Goal: Task Accomplishment & Management: Use online tool/utility

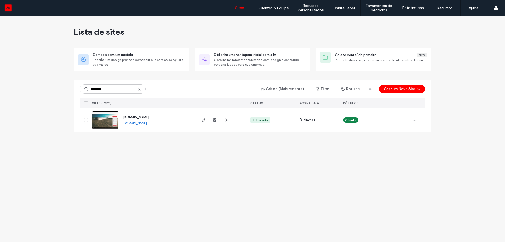
type input "********"
click at [135, 116] on span "www.toyotanz.com.ar" at bounding box center [136, 117] width 27 height 4
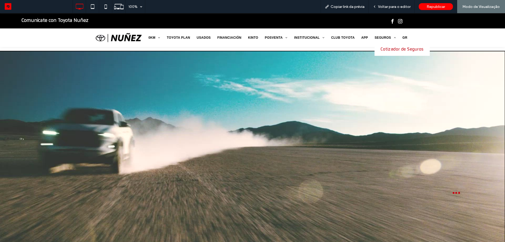
click at [388, 48] on span "Cotizador de Seguros" at bounding box center [402, 49] width 43 height 5
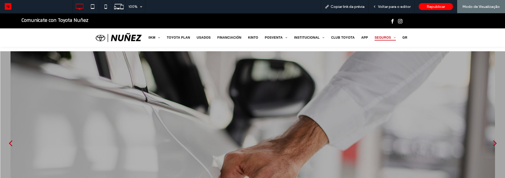
click at [7, 144] on button "back" at bounding box center [10, 143] width 21 height 28
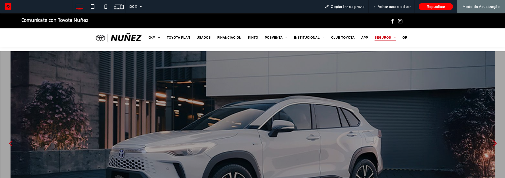
click at [488, 137] on button "next" at bounding box center [495, 143] width 21 height 28
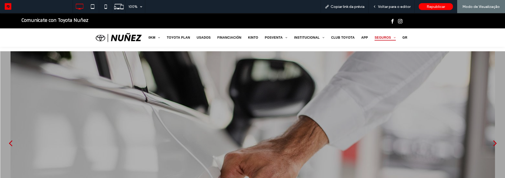
click at [494, 142] on div "next" at bounding box center [496, 143] width 4 height 11
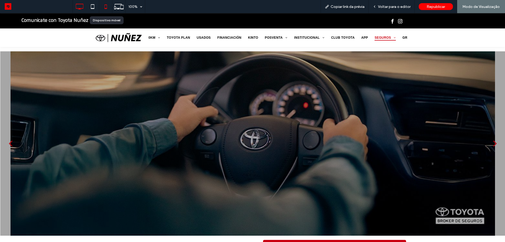
click at [108, 8] on icon at bounding box center [106, 6] width 11 height 11
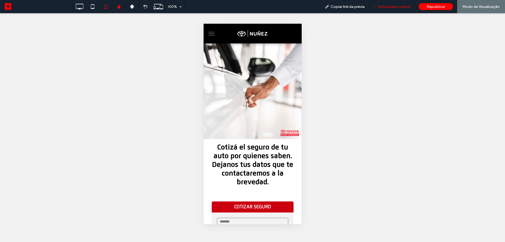
click at [387, 9] on div "Voltar para o editor" at bounding box center [392, 6] width 46 height 13
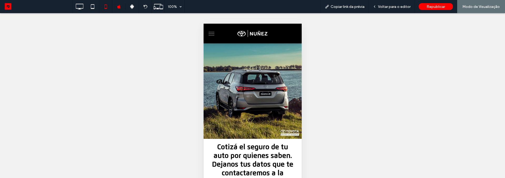
drag, startPoint x: 220, startPoint y: 88, endPoint x: 252, endPoint y: 86, distance: 32.2
click at [251, 86] on div at bounding box center [252, 91] width 90 height 88
drag, startPoint x: 273, startPoint y: 104, endPoint x: 252, endPoint y: 106, distance: 21.7
click at [253, 106] on div at bounding box center [252, 91] width 90 height 88
drag, startPoint x: 287, startPoint y: 97, endPoint x: 273, endPoint y: 98, distance: 14.6
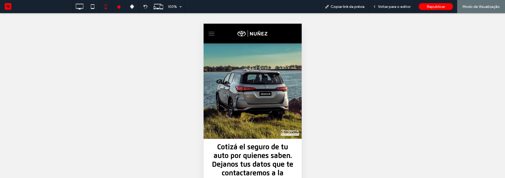
click at [277, 98] on div at bounding box center [252, 91] width 90 height 88
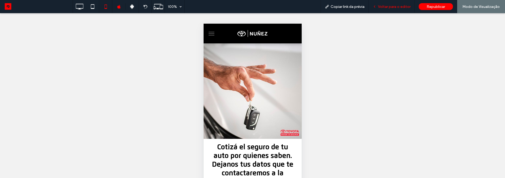
click at [392, 8] on span "Voltar para o editor" at bounding box center [394, 6] width 33 height 4
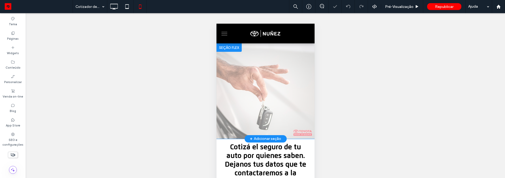
click at [258, 75] on div "Clique para editar no Modo Flex" at bounding box center [265, 91] width 98 height 96
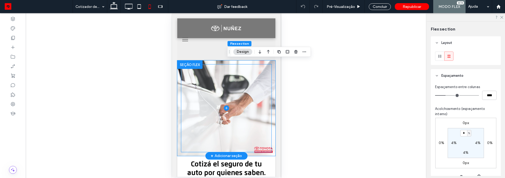
click at [243, 81] on span at bounding box center [226, 108] width 90 height 88
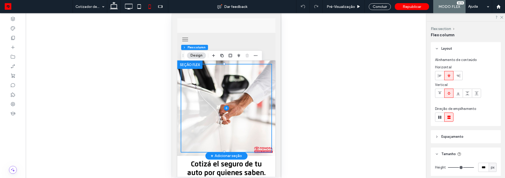
click at [269, 69] on div at bounding box center [226, 109] width 98 height 96
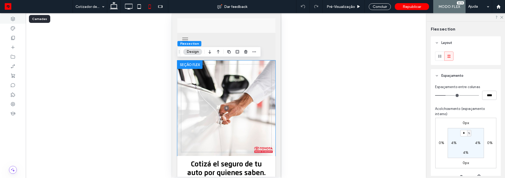
drag, startPoint x: 7, startPoint y: 14, endPoint x: 10, endPoint y: 19, distance: 5.6
click at [7, 15] on div at bounding box center [13, 18] width 26 height 9
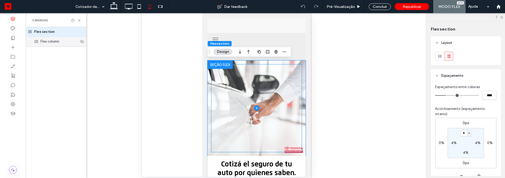
click at [50, 44] on div "Flex column" at bounding box center [56, 41] width 61 height 9
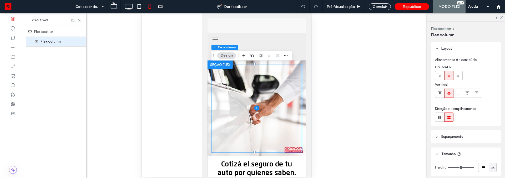
click at [50, 36] on div "Flex section" at bounding box center [56, 32] width 61 height 10
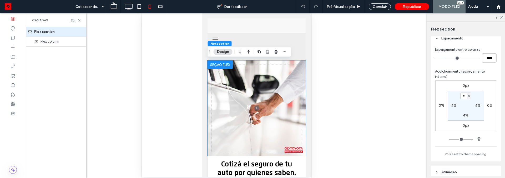
scroll to position [79, 0]
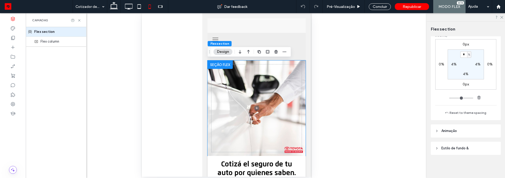
click at [466, 148] on span "Estilo de fundo &" at bounding box center [455, 148] width 27 height 5
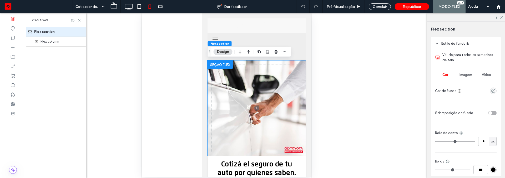
scroll to position [184, 0]
click at [467, 66] on div "Válido para todos os tamanhos de tela Cor Imagem Vídeo Cor de fundo Sobreposiçã…" at bounding box center [466, 125] width 70 height 151
click at [466, 73] on span "Imagem" at bounding box center [466, 74] width 13 height 4
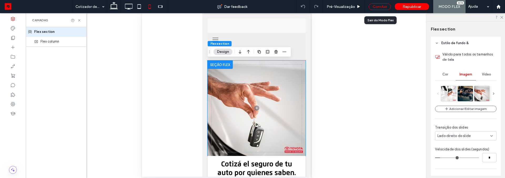
click at [383, 8] on div "Concluir" at bounding box center [380, 6] width 22 height 7
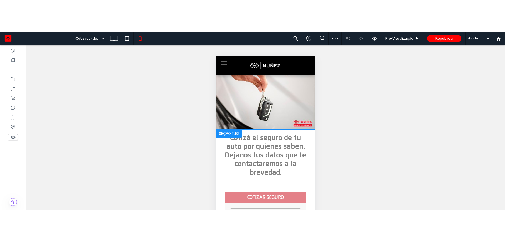
scroll to position [0, 0]
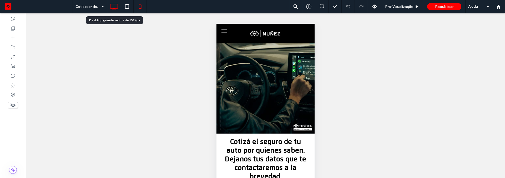
click at [113, 8] on icon at bounding box center [114, 6] width 11 height 11
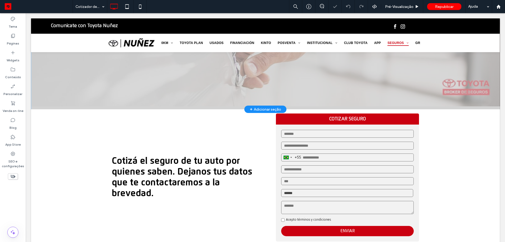
click at [260, 109] on div "+ Adicionar seção" at bounding box center [265, 109] width 31 height 6
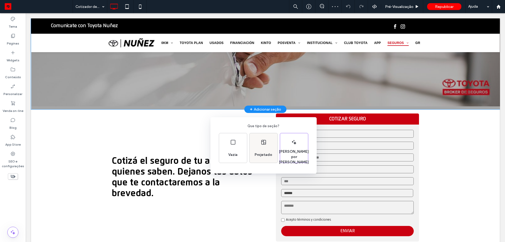
click at [270, 138] on div "Projetado" at bounding box center [264, 147] width 28 height 29
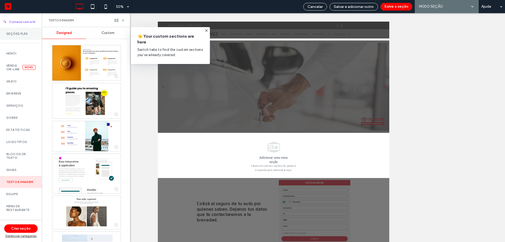
click at [27, 33] on label "Seções Flex" at bounding box center [20, 34] width 29 height 4
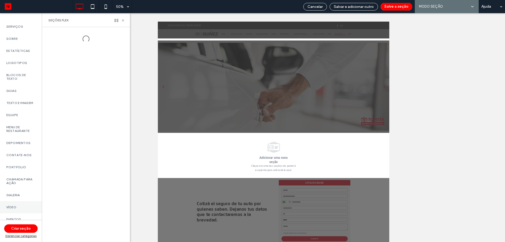
scroll to position [191, 0]
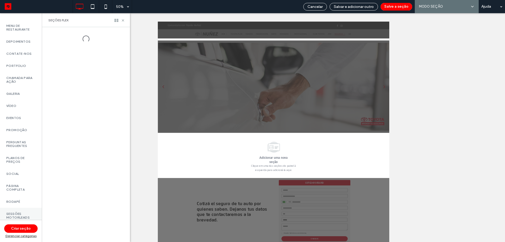
click at [33, 212] on div "Sessões Motorleads" at bounding box center [21, 216] width 42 height 16
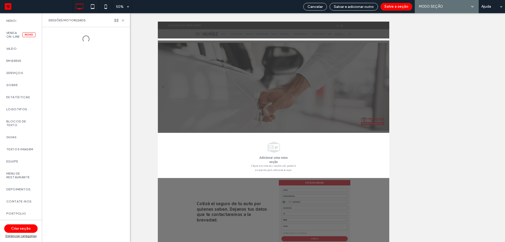
scroll to position [0, 0]
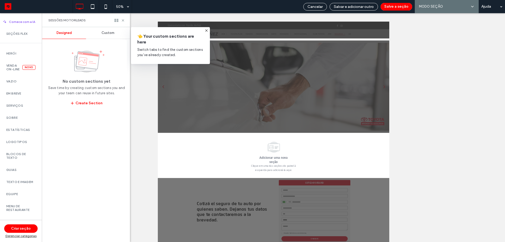
click at [107, 36] on div "Custom" at bounding box center [108, 33] width 44 height 12
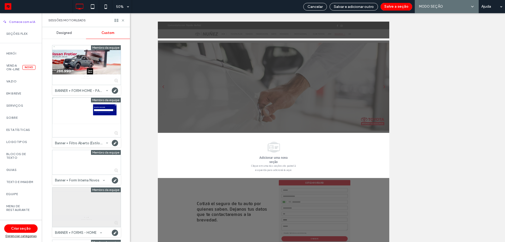
click at [91, 222] on div at bounding box center [86, 206] width 68 height 39
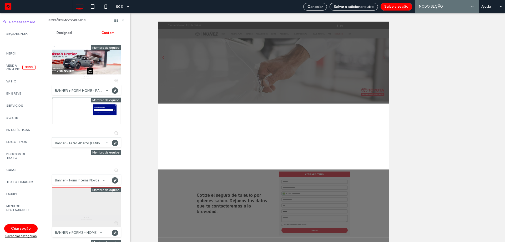
scroll to position [61, 0]
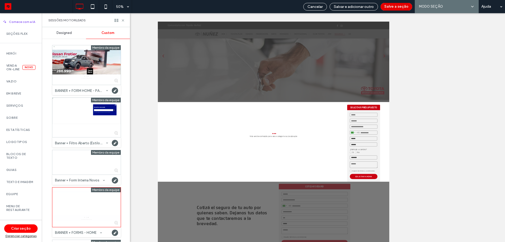
click at [397, 8] on button "Salve a seção" at bounding box center [397, 7] width 32 height 8
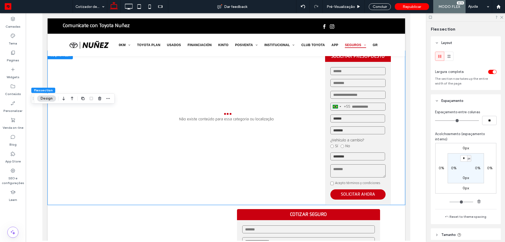
scroll to position [140, 0]
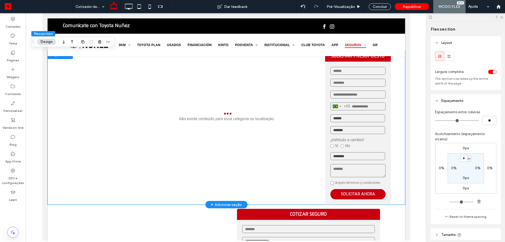
click at [330, 68] on input "text" at bounding box center [357, 71] width 55 height 8
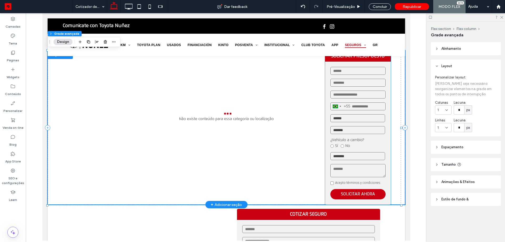
click at [325, 71] on div "Brazil +55 +55 244 results found Afghanistan +93 Albania +355 Algeria +213 Amer…" at bounding box center [358, 133] width 66 height 143
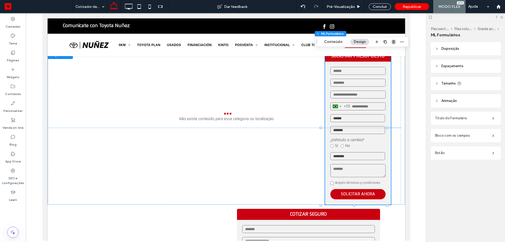
click at [392, 41] on icon "button" at bounding box center [394, 42] width 4 height 4
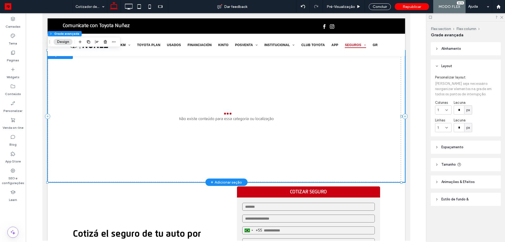
click at [230, 115] on div at bounding box center [226, 114] width 26 height 5
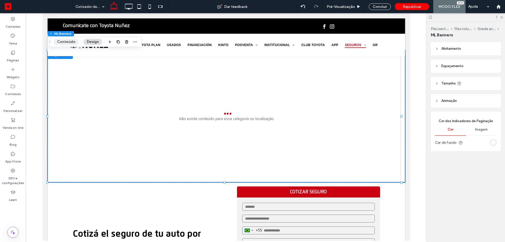
click at [72, 39] on button "Conteúdo" at bounding box center [66, 42] width 25 height 6
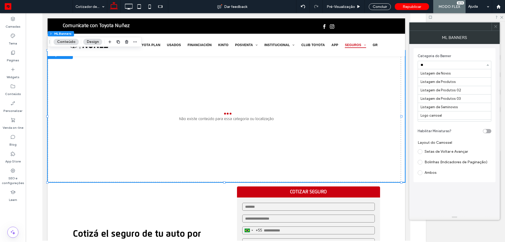
scroll to position [0, 0]
type input "***"
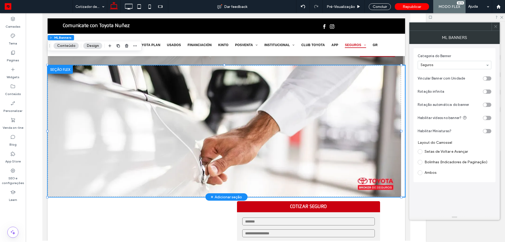
scroll to position [114, 0]
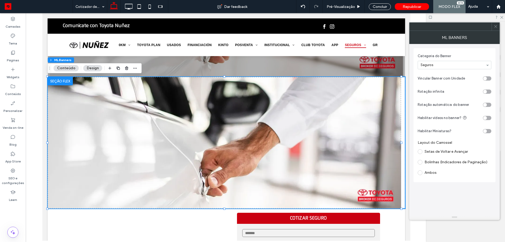
click at [498, 27] on div at bounding box center [496, 27] width 8 height 8
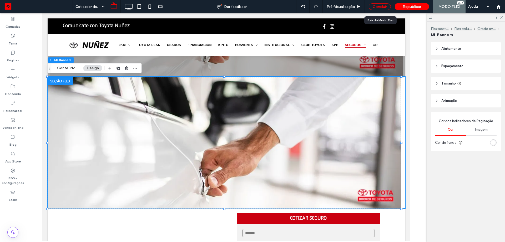
click at [380, 6] on div "Concluir" at bounding box center [380, 6] width 22 height 7
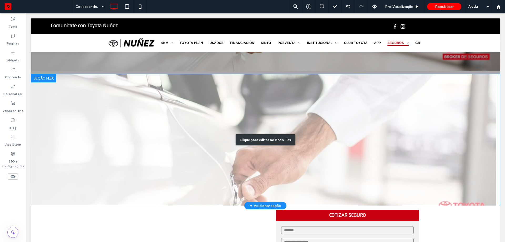
scroll to position [246, 0]
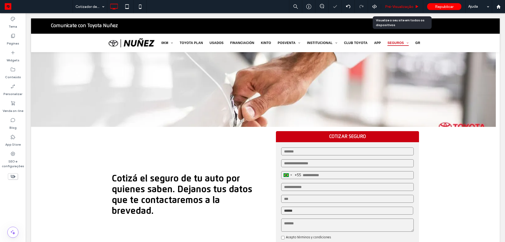
click at [401, 4] on span "Pré-Visualizaçāo" at bounding box center [399, 6] width 28 height 4
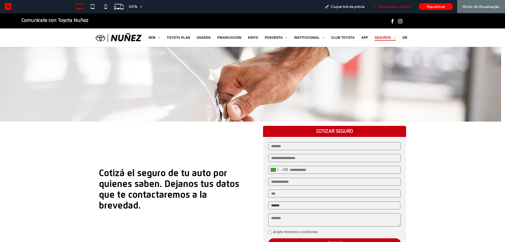
click at [402, 7] on span "Voltar para o editor" at bounding box center [394, 6] width 33 height 4
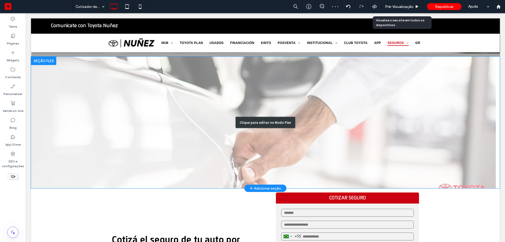
scroll to position [167, 0]
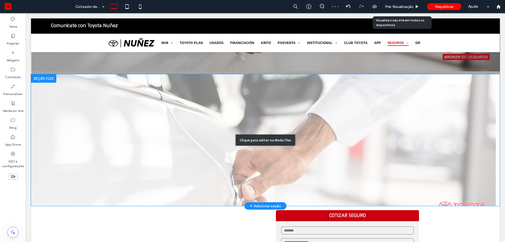
click at [345, 103] on div "Clique para editar no Modo Flex" at bounding box center [265, 140] width 469 height 132
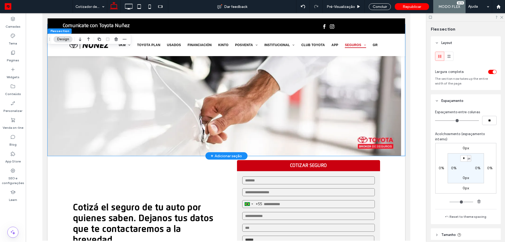
click at [330, 105] on img "1 / 1" at bounding box center [224, 90] width 354 height 132
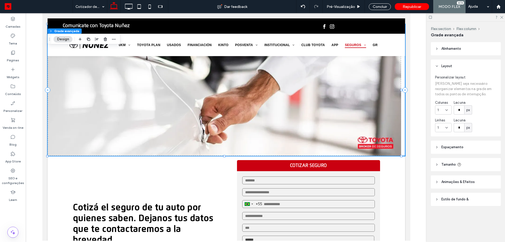
click at [444, 162] on header "Tamanho" at bounding box center [466, 164] width 70 height 13
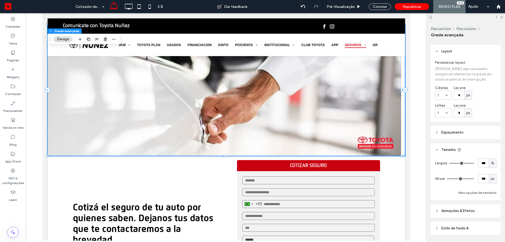
scroll to position [26, 0]
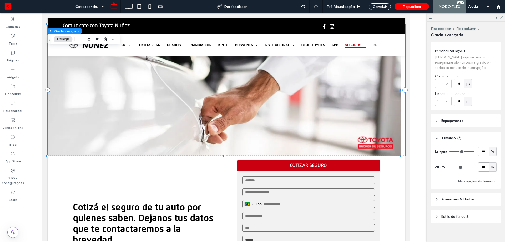
click at [483, 167] on input "***" at bounding box center [484, 166] width 11 height 9
type input "***"
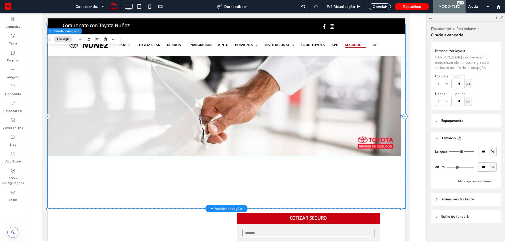
click at [326, 128] on img "1 / 1" at bounding box center [224, 90] width 354 height 132
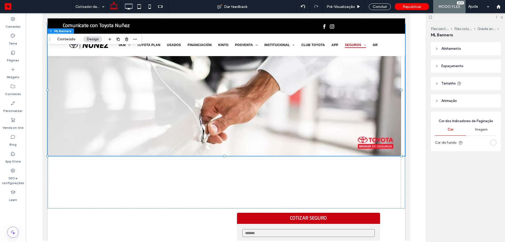
click at [443, 76] on div "Alinhamento Espaçamento Definir margens e preenchimento 0px 0% 0px 0% * px 0px …" at bounding box center [467, 108] width 73 height 133
click at [447, 83] on span "Tamanho" at bounding box center [449, 83] width 14 height 5
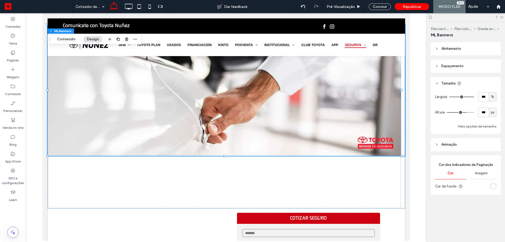
click at [493, 113] on span "px" at bounding box center [493, 112] width 4 height 5
click at [492, 157] on span "A" at bounding box center [493, 158] width 2 height 5
type input "*"
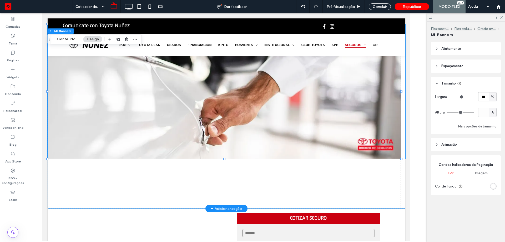
click at [368, 173] on div "0px 0px" at bounding box center [226, 116] width 358 height 184
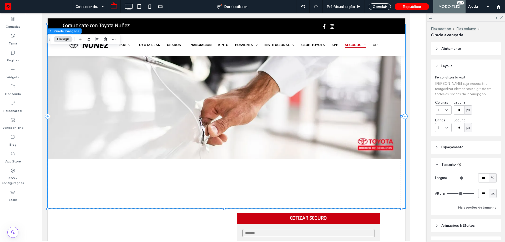
click at [491, 193] on span "px" at bounding box center [493, 193] width 4 height 5
click at [479, 194] on input "***" at bounding box center [484, 193] width 11 height 9
click at [491, 192] on span "px" at bounding box center [493, 193] width 4 height 5
click at [481, 195] on input "***" at bounding box center [484, 193] width 11 height 9
type input "*"
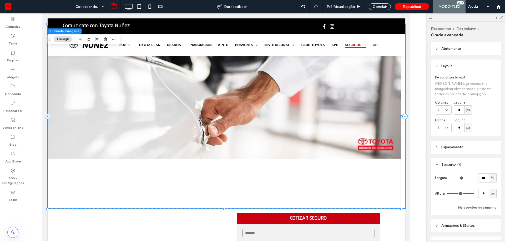
type input "*"
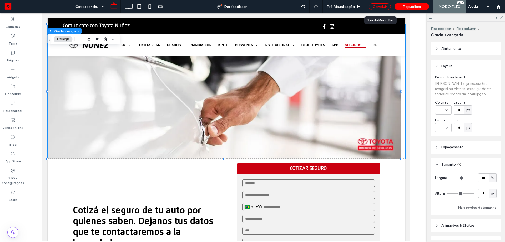
click at [382, 6] on div "Concluir" at bounding box center [380, 6] width 22 height 7
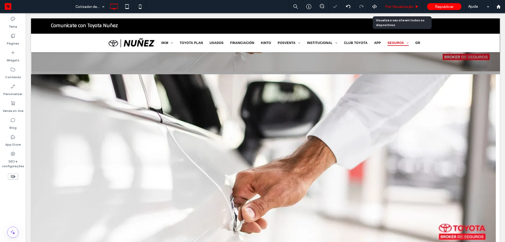
click at [392, 9] on span "Pré-Visualizaçāo" at bounding box center [399, 6] width 28 height 4
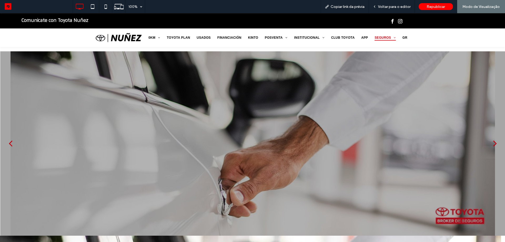
click at [9, 142] on div "back" at bounding box center [11, 143] width 4 height 11
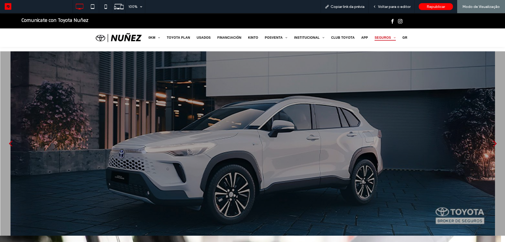
click at [494, 142] on div "next" at bounding box center [496, 143] width 4 height 11
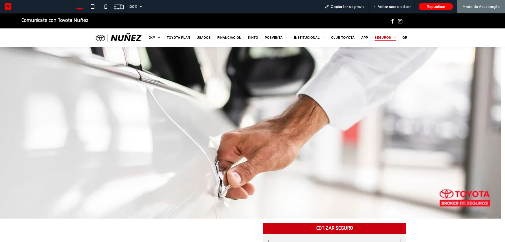
scroll to position [290, 0]
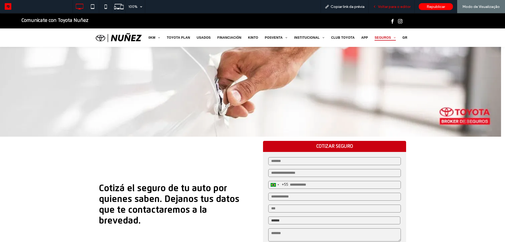
click at [386, 7] on span "Voltar para o editor" at bounding box center [394, 6] width 33 height 4
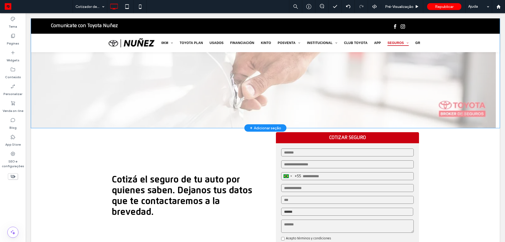
click at [319, 94] on div "Clique para editar no Modo Flex" at bounding box center [265, 39] width 469 height 177
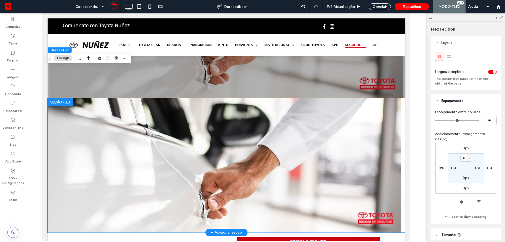
scroll to position [82, 0]
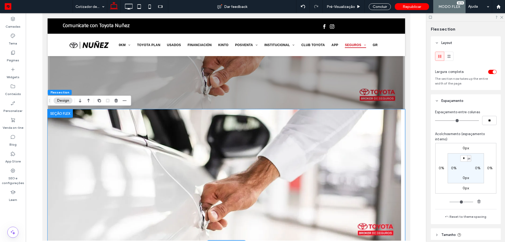
click at [339, 167] on img "1 / 1" at bounding box center [224, 176] width 354 height 134
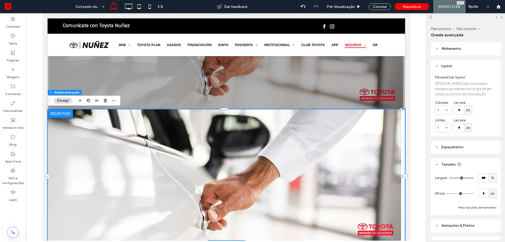
click at [78, 139] on img "1 / 1" at bounding box center [224, 176] width 354 height 134
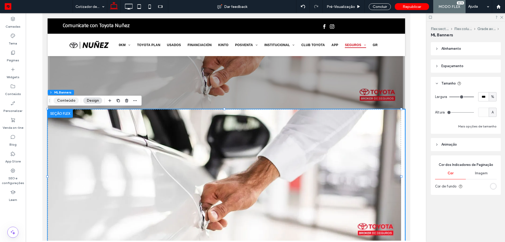
click at [70, 99] on button "Conteúdo" at bounding box center [66, 100] width 25 height 6
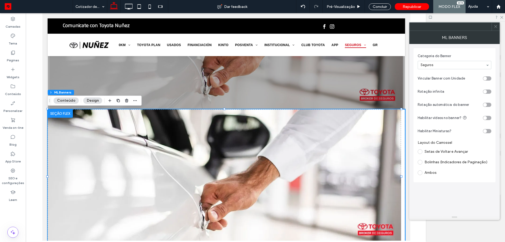
click at [496, 27] on icon at bounding box center [496, 26] width 4 height 4
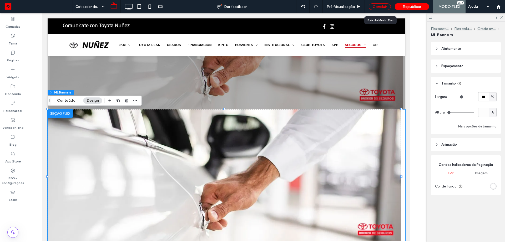
click at [382, 6] on div "Concluir" at bounding box center [380, 6] width 22 height 7
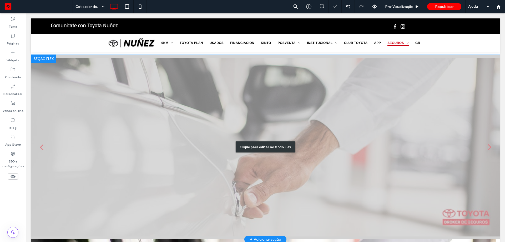
scroll to position [0, 0]
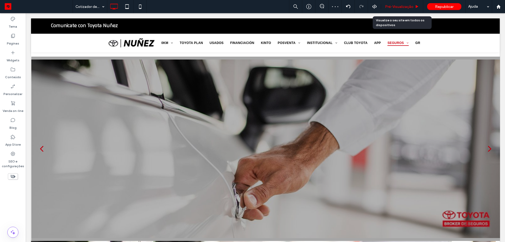
click at [411, 8] on span "Pré-Visualizaçāo" at bounding box center [399, 6] width 28 height 4
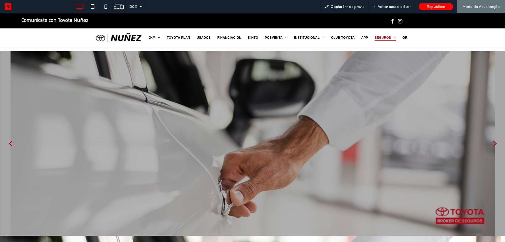
click at [54, 39] on div "0KM Modelos Servicios Conectados E-Toyota TOYOTA PLAN Usados Financiación KINTO…" at bounding box center [252, 37] width 505 height 18
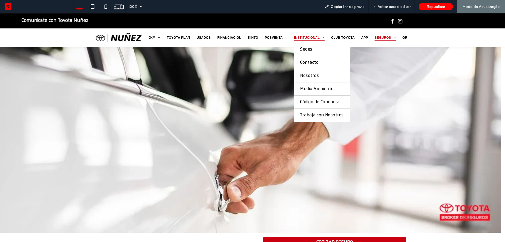
scroll to position [263, 0]
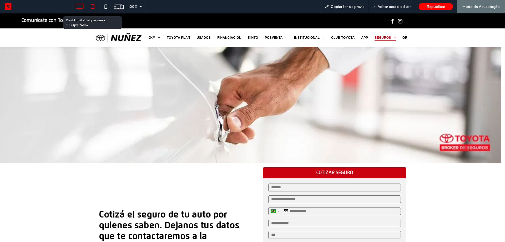
click at [92, 5] on icon at bounding box center [92, 6] width 11 height 11
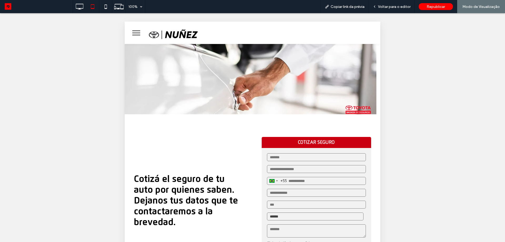
scroll to position [105, 0]
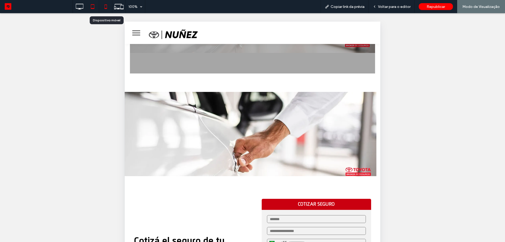
click at [104, 12] on icon at bounding box center [106, 6] width 11 height 11
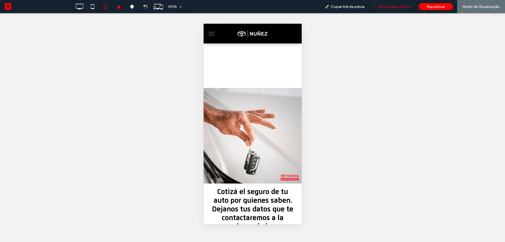
scroll to position [53, 0]
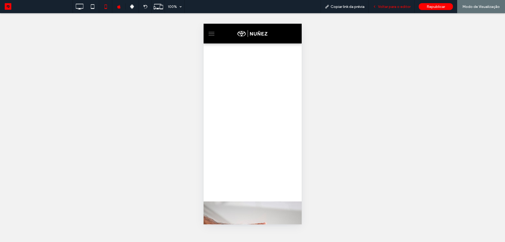
click at [385, 4] on div "Voltar para o editor" at bounding box center [392, 6] width 46 height 13
click at [384, 6] on span "Voltar para o editor" at bounding box center [394, 6] width 33 height 4
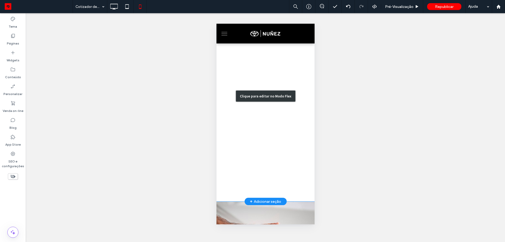
drag, startPoint x: 276, startPoint y: 87, endPoint x: 492, endPoint y: 110, distance: 217.4
click at [276, 87] on div "Clique para editar no Modo Flex" at bounding box center [265, 96] width 98 height 211
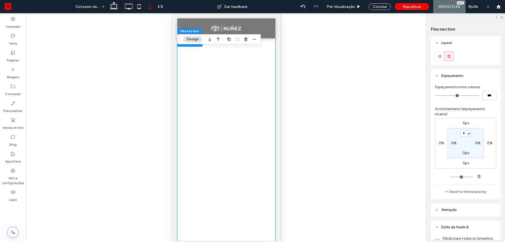
click at [226, 77] on div at bounding box center [226, 143] width 98 height 211
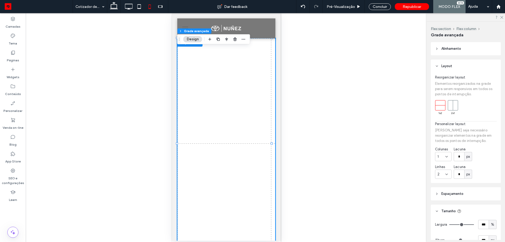
click at [221, 71] on div at bounding box center [226, 143] width 98 height 211
click at [233, 97] on div at bounding box center [226, 143] width 98 height 211
click at [8, 23] on label "Camadas" at bounding box center [13, 25] width 15 height 7
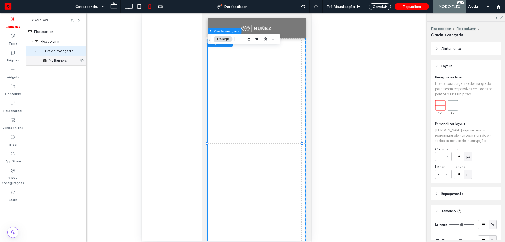
click at [64, 62] on span "ML Banners" at bounding box center [58, 60] width 18 height 5
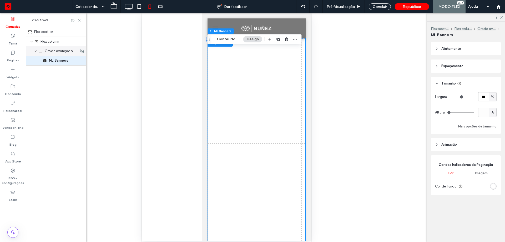
click at [40, 50] on use at bounding box center [40, 51] width 3 height 3
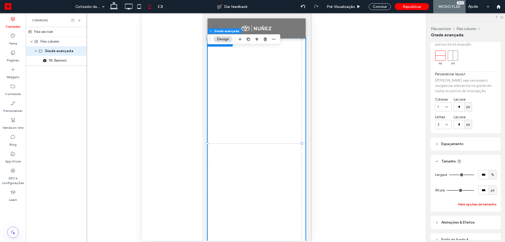
scroll to position [53, 0]
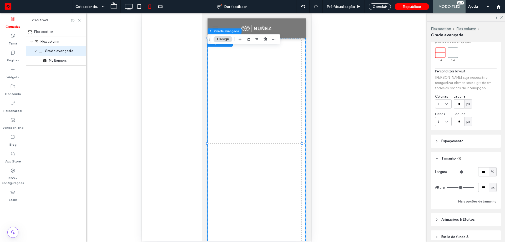
click at [491, 188] on span "px" at bounding box center [493, 187] width 4 height 5
click at [479, 189] on input "***" at bounding box center [484, 187] width 11 height 9
type input "*"
type input "**"
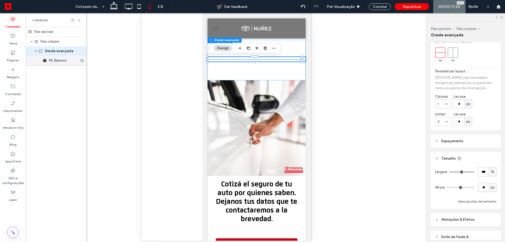
click at [57, 62] on span "ML Banners" at bounding box center [58, 60] width 18 height 5
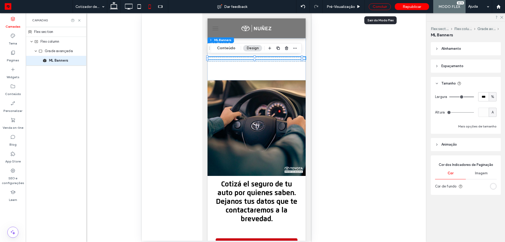
click at [386, 6] on div "Concluir" at bounding box center [380, 6] width 22 height 7
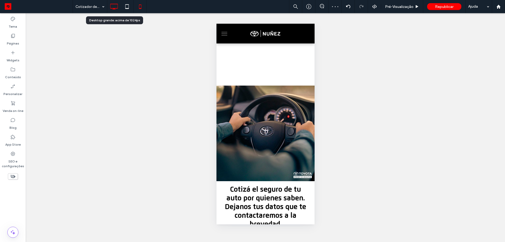
click at [113, 11] on icon at bounding box center [114, 6] width 11 height 11
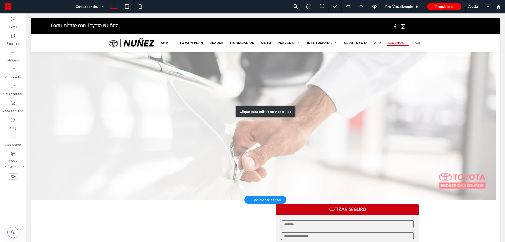
scroll to position [184, 0]
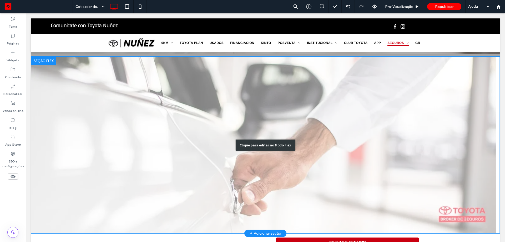
click at [247, 151] on div "Clique para editar no Modo Flex" at bounding box center [265, 145] width 469 height 177
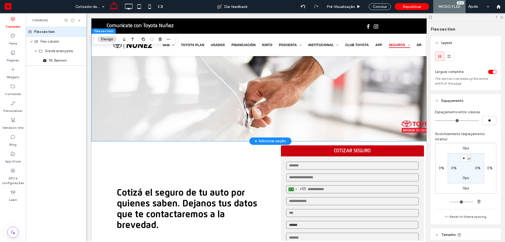
click at [203, 127] on img "1 / 1" at bounding box center [269, 74] width 354 height 134
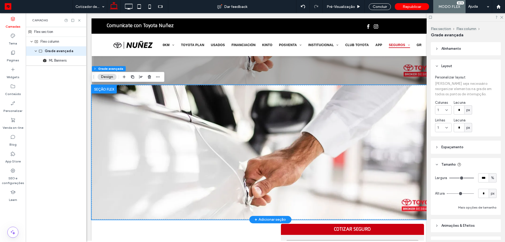
scroll to position [105, 0]
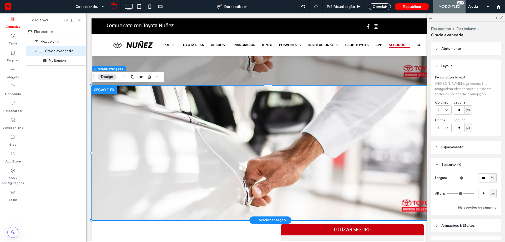
click at [210, 139] on img "1 / 1" at bounding box center [269, 153] width 354 height 134
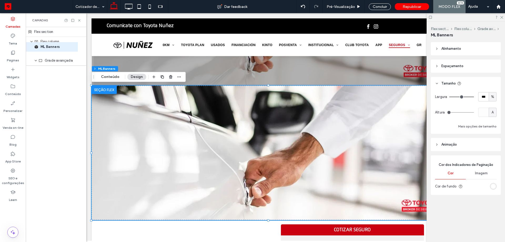
drag, startPoint x: 55, startPoint y: 65, endPoint x: 46, endPoint y: 51, distance: 16.1
click at [46, 51] on div "Flex section Flex column Grade avançada ML Banners" at bounding box center [56, 46] width 61 height 38
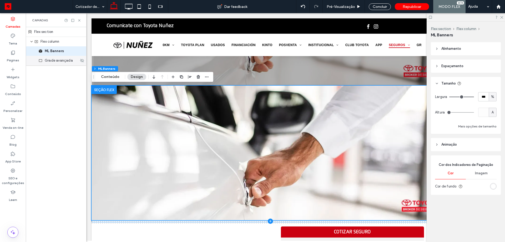
click at [52, 62] on span "Grade avançada" at bounding box center [59, 60] width 28 height 5
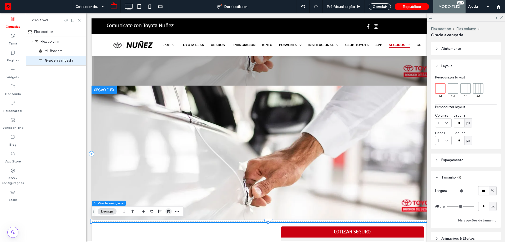
click at [168, 211] on use "button" at bounding box center [168, 211] width 3 height 3
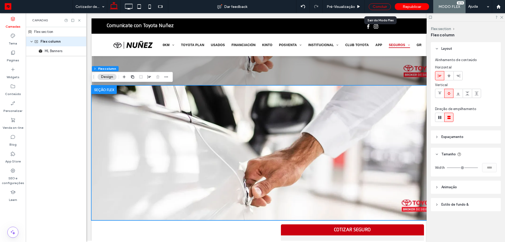
click at [382, 5] on div "Concluir" at bounding box center [380, 6] width 22 height 7
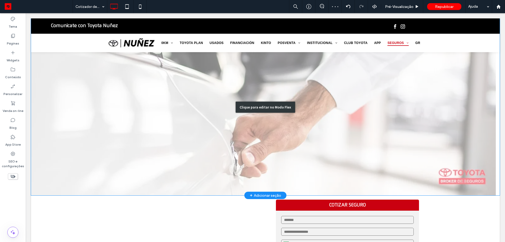
scroll to position [211, 0]
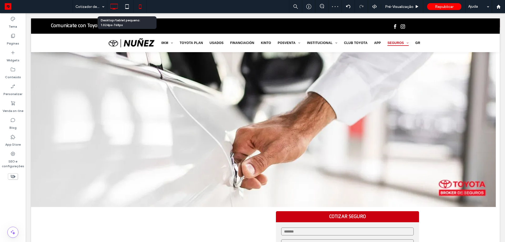
click at [137, 10] on icon at bounding box center [140, 6] width 11 height 11
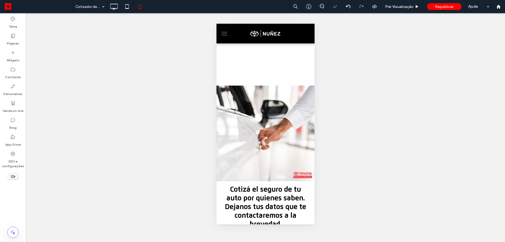
scroll to position [0, 0]
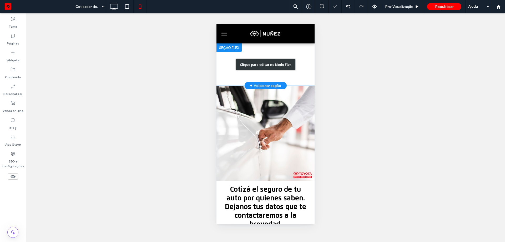
click at [256, 68] on div "Clique para editar no Modo Flex" at bounding box center [265, 64] width 59 height 11
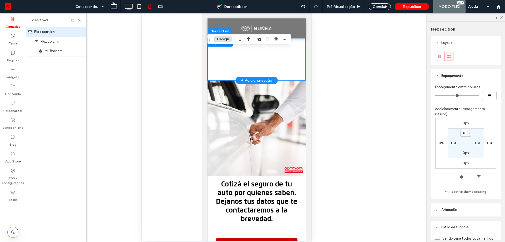
click at [237, 58] on div at bounding box center [256, 59] width 98 height 42
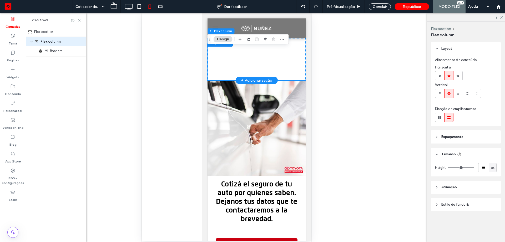
click at [228, 67] on div at bounding box center [256, 59] width 98 height 42
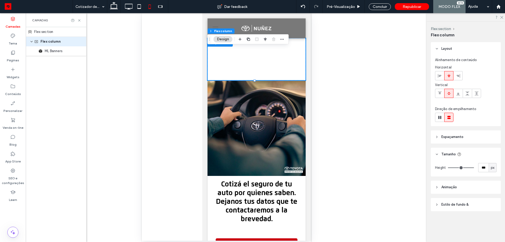
click at [491, 165] on span "px" at bounding box center [493, 167] width 4 height 5
click at [485, 168] on input "***" at bounding box center [484, 167] width 11 height 9
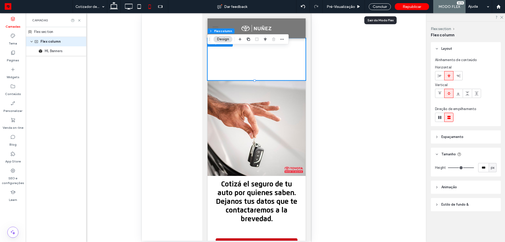
drag, startPoint x: 380, startPoint y: 8, endPoint x: 159, endPoint y: 15, distance: 221.2
click at [380, 8] on div "Concluir" at bounding box center [380, 6] width 22 height 7
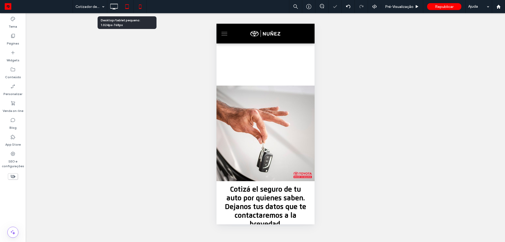
click at [127, 8] on icon at bounding box center [127, 6] width 11 height 11
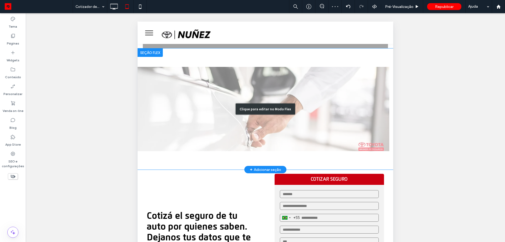
scroll to position [132, 0]
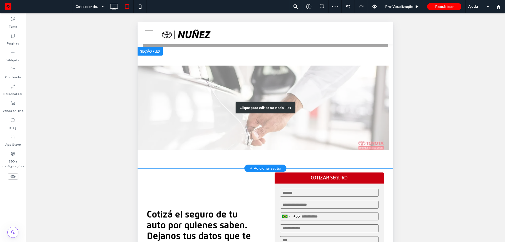
click at [328, 129] on div "Clique para editar no Modo Flex" at bounding box center [266, 107] width 256 height 121
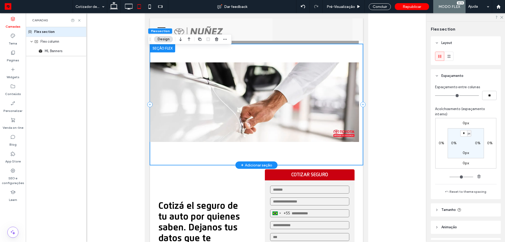
click at [275, 153] on div at bounding box center [256, 104] width 213 height 121
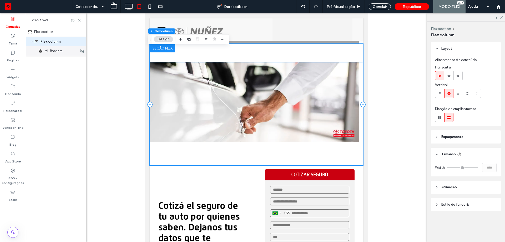
click at [49, 56] on div "ML Banners" at bounding box center [56, 50] width 61 height 9
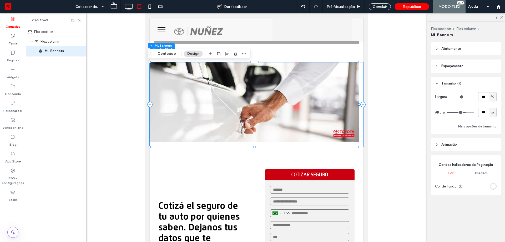
click at [496, 110] on div "px" at bounding box center [493, 112] width 8 height 9
click at [494, 158] on span "A" at bounding box center [493, 158] width 2 height 5
type input "*"
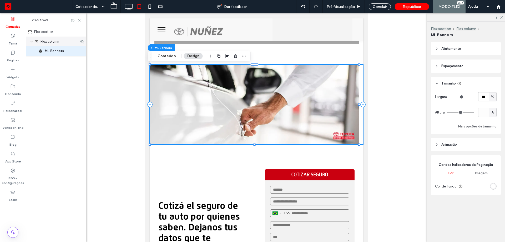
click at [52, 41] on span "Flex column" at bounding box center [50, 41] width 19 height 5
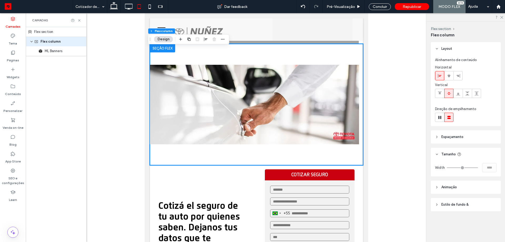
click at [51, 31] on div "Flex section" at bounding box center [56, 32] width 61 height 10
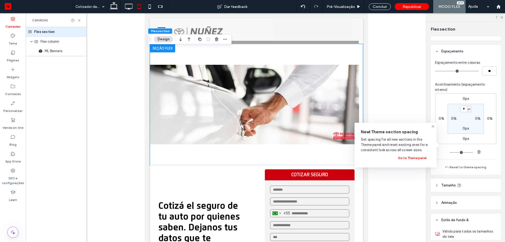
scroll to position [53, 0]
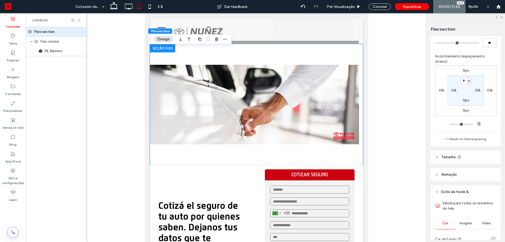
click at [450, 160] on span "Tamanho" at bounding box center [449, 157] width 14 height 5
click at [479, 171] on input "***" at bounding box center [484, 170] width 11 height 9
click at [491, 170] on span "px" at bounding box center [493, 170] width 4 height 5
click at [490, 216] on span "A" at bounding box center [490, 216] width 2 height 5
type input "*"
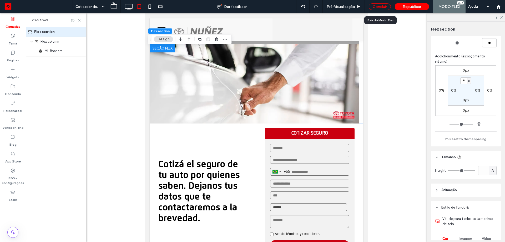
drag, startPoint x: 378, startPoint y: 7, endPoint x: 110, endPoint y: 64, distance: 273.8
click at [378, 7] on div "Concluir" at bounding box center [380, 6] width 22 height 7
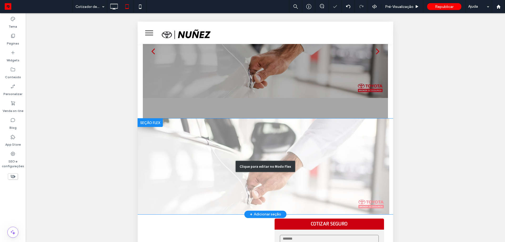
scroll to position [0, 0]
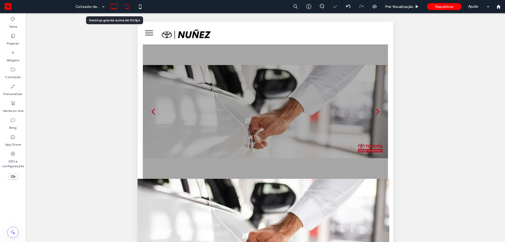
click at [114, 8] on use at bounding box center [115, 7] width 8 height 6
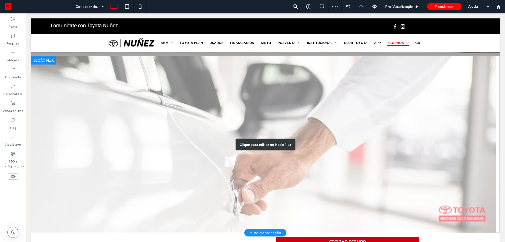
scroll to position [184, 0]
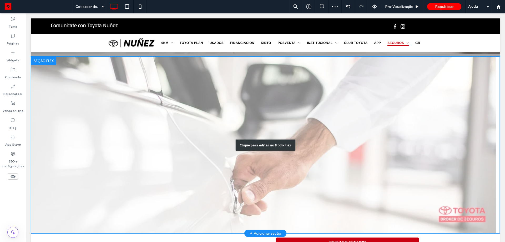
click at [184, 103] on div "Clique para editar no Modo Flex" at bounding box center [265, 145] width 469 height 177
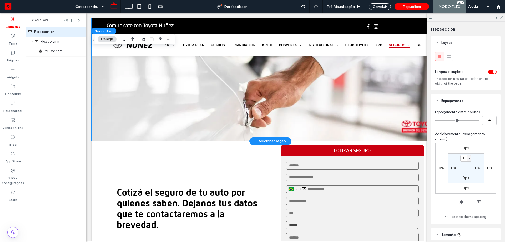
click at [245, 118] on img "1 / 1" at bounding box center [269, 74] width 354 height 134
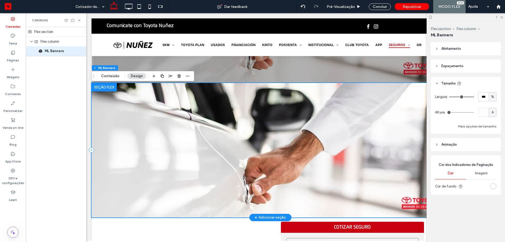
scroll to position [105, 0]
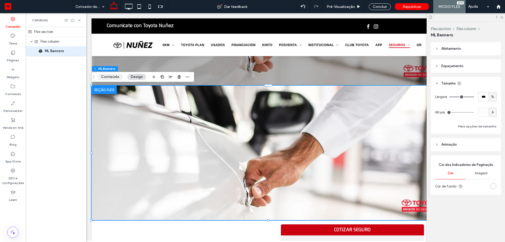
click at [112, 77] on button "Conteúdo" at bounding box center [110, 77] width 25 height 6
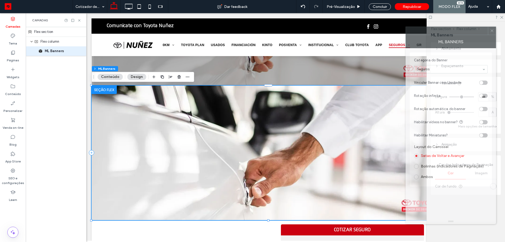
drag, startPoint x: 447, startPoint y: 27, endPoint x: 443, endPoint y: 32, distance: 5.6
click at [443, 32] on div at bounding box center [447, 31] width 82 height 8
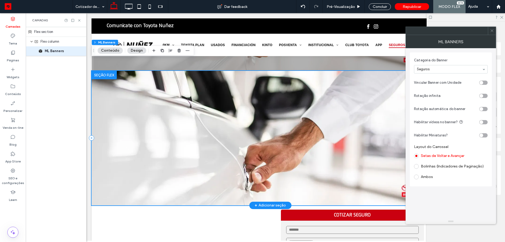
scroll to position [132, 0]
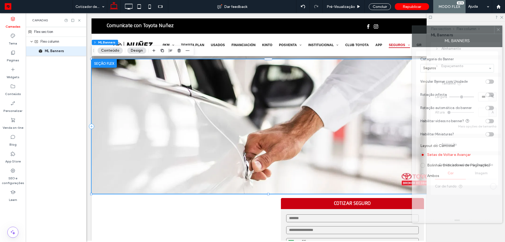
drag, startPoint x: 451, startPoint y: 36, endPoint x: 426, endPoint y: 60, distance: 34.4
click at [456, 35] on div "ML Banners" at bounding box center [457, 40] width 91 height 13
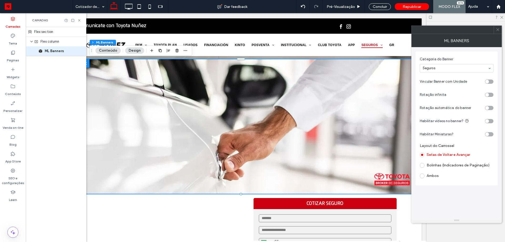
scroll to position [0, 28]
click at [497, 29] on use at bounding box center [498, 29] width 3 height 3
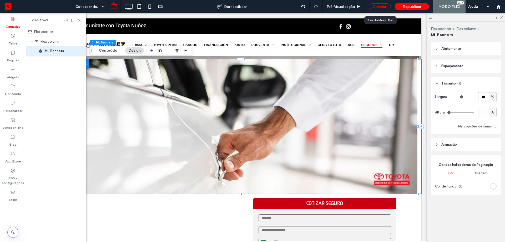
click at [379, 5] on div "Concluir" at bounding box center [380, 6] width 22 height 7
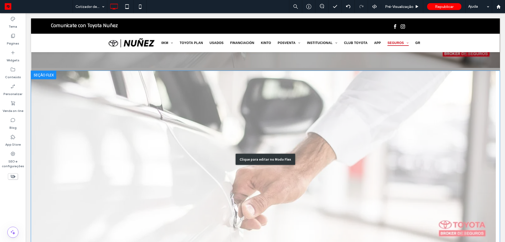
scroll to position [184, 0]
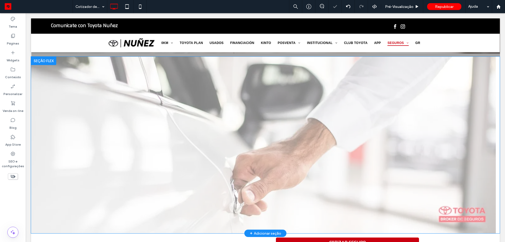
click at [47, 59] on div at bounding box center [43, 61] width 25 height 8
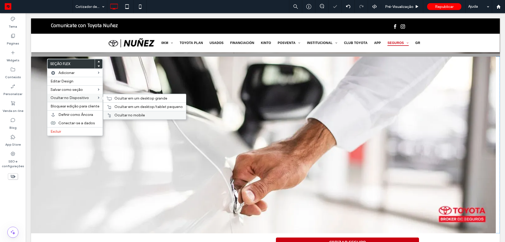
click at [129, 116] on span "Ocultar no mobile" at bounding box center [129, 115] width 31 height 4
click at [116, 108] on span "Ocultar em um desktop/tablet pequeno" at bounding box center [148, 106] width 68 height 4
click at [116, 97] on span "Ocultar em um desktop grande" at bounding box center [140, 98] width 53 height 4
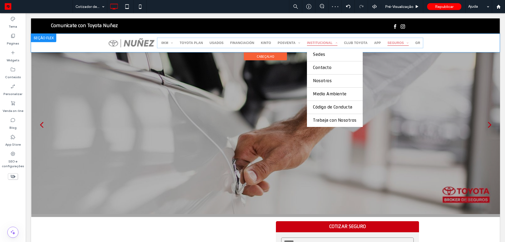
scroll to position [0, 0]
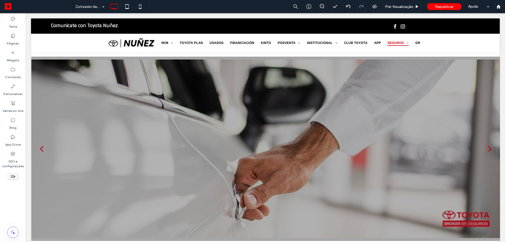
click at [12, 177] on icon at bounding box center [13, 176] width 6 height 6
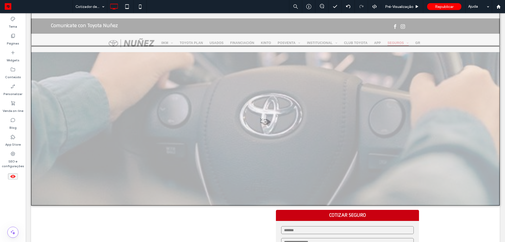
scroll to position [368, 0]
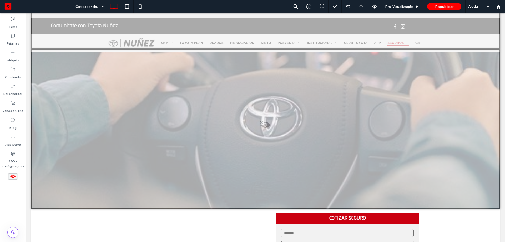
click at [145, 128] on span at bounding box center [266, 126] width 468 height 11
click at [152, 134] on button "Sim" at bounding box center [153, 134] width 16 height 7
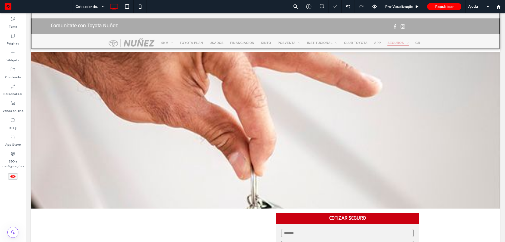
click at [11, 178] on icon at bounding box center [13, 176] width 6 height 6
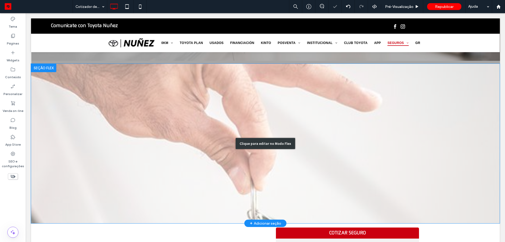
scroll to position [166, 0]
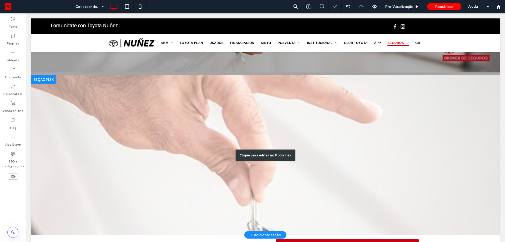
click at [70, 97] on div "Clique para editar no Modo Flex" at bounding box center [265, 155] width 469 height 160
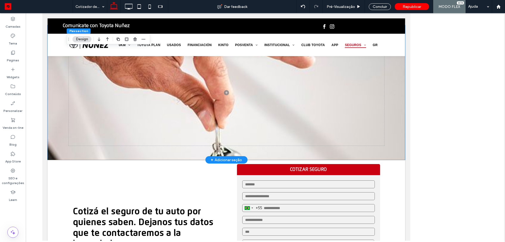
scroll to position [0, 0]
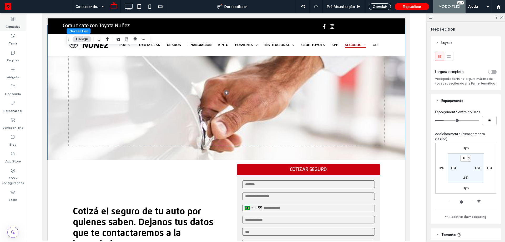
click at [15, 19] on use at bounding box center [13, 19] width 4 height 4
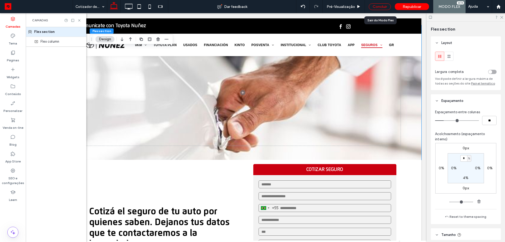
drag, startPoint x: 378, startPoint y: 8, endPoint x: 222, endPoint y: 113, distance: 188.6
click at [378, 8] on div "Concluir" at bounding box center [380, 6] width 22 height 7
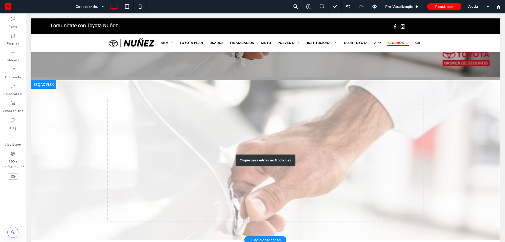
scroll to position [166, 0]
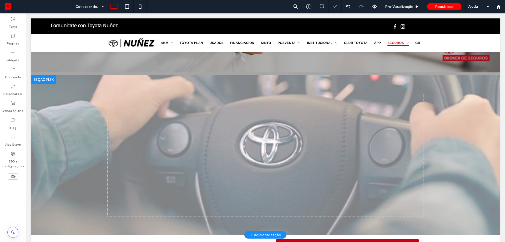
click at [53, 79] on div at bounding box center [43, 79] width 25 height 8
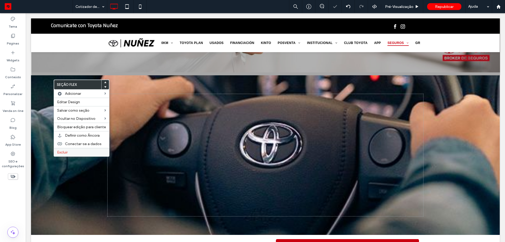
click at [73, 153] on label "Excluir" at bounding box center [81, 152] width 49 height 4
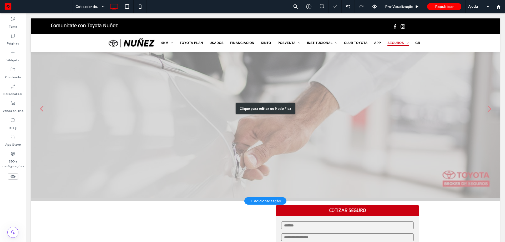
scroll to position [8, 0]
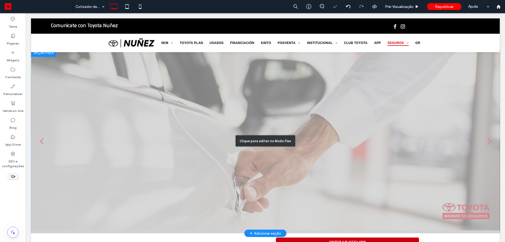
click at [138, 148] on div "Clique para editar no Modo Flex" at bounding box center [265, 140] width 469 height 185
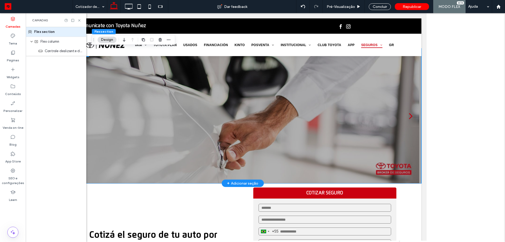
scroll to position [0, 0]
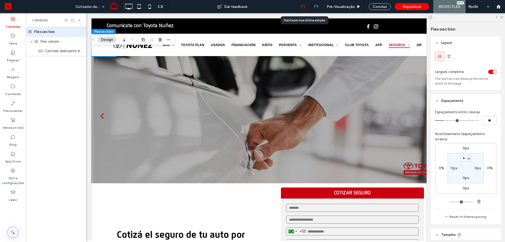
click at [303, 10] on div at bounding box center [303, 6] width 13 height 13
click at [303, 8] on icon at bounding box center [303, 6] width 4 height 4
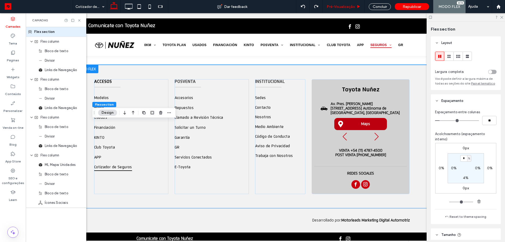
scroll to position [472, 0]
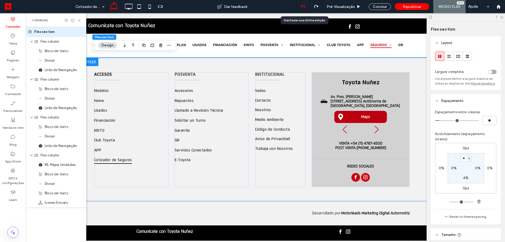
click at [303, 9] on div at bounding box center [303, 6] width 13 height 13
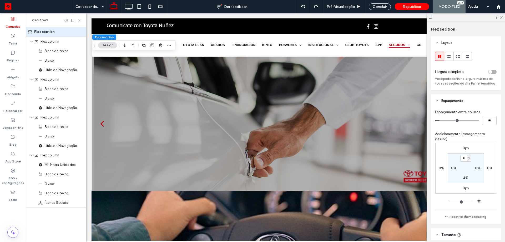
click at [79, 22] on icon at bounding box center [79, 20] width 4 height 4
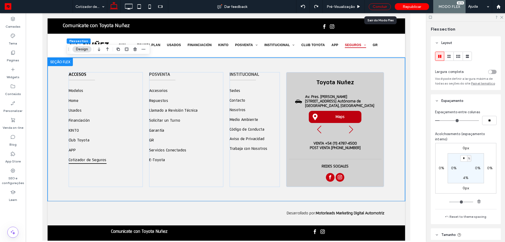
drag, startPoint x: 382, startPoint y: 8, endPoint x: 314, endPoint y: 82, distance: 101.3
click at [382, 8] on div "Concluir" at bounding box center [380, 6] width 22 height 7
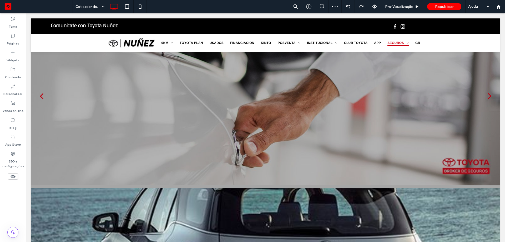
drag, startPoint x: 14, startPoint y: 177, endPoint x: 38, endPoint y: 156, distance: 31.9
click at [14, 177] on use at bounding box center [13, 176] width 5 height 3
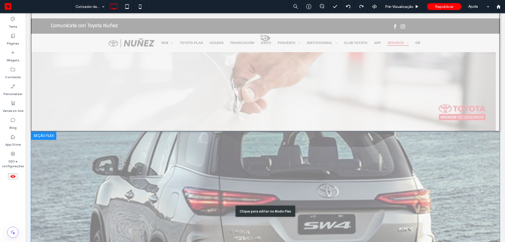
scroll to position [290, 0]
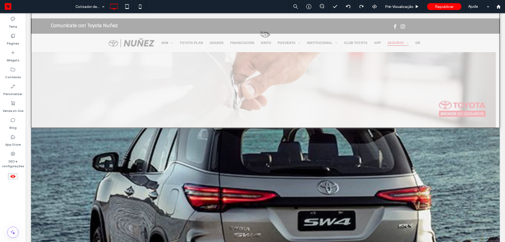
click at [12, 177] on use at bounding box center [12, 176] width 5 height 3
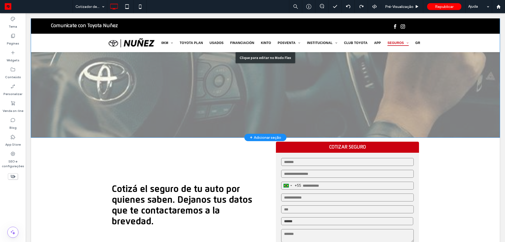
scroll to position [211, 0]
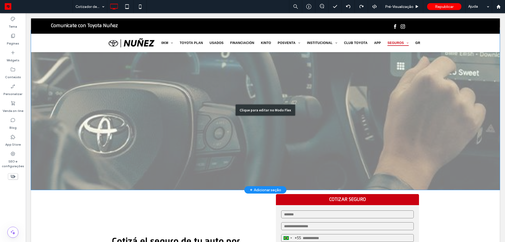
click at [78, 124] on div "Clique para editar no Modo Flex" at bounding box center [265, 110] width 469 height 160
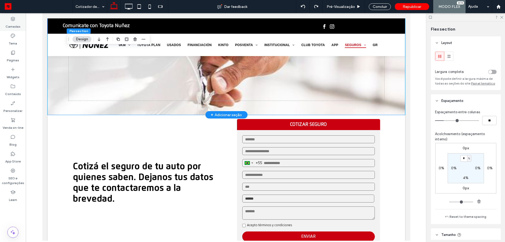
click at [11, 18] on use at bounding box center [13, 19] width 4 height 4
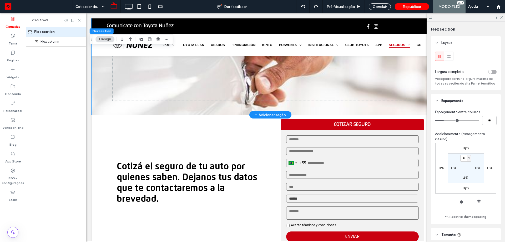
scroll to position [0, 28]
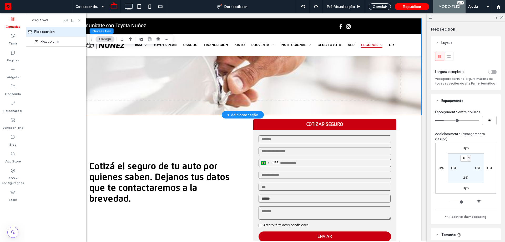
drag, startPoint x: 79, startPoint y: 21, endPoint x: 34, endPoint y: 9, distance: 46.5
click at [79, 21] on icon at bounding box center [79, 20] width 4 height 4
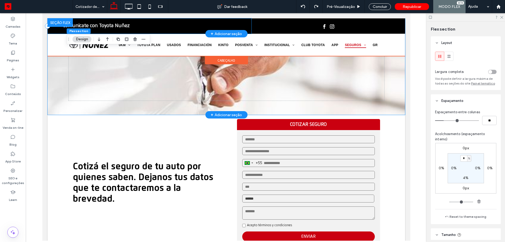
scroll to position [0, 0]
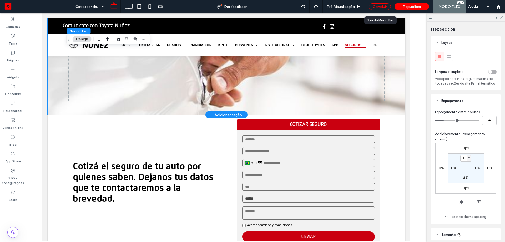
drag, startPoint x: 375, startPoint y: 5, endPoint x: 97, endPoint y: 100, distance: 294.1
click at [375, 5] on div "Concluir" at bounding box center [380, 6] width 22 height 7
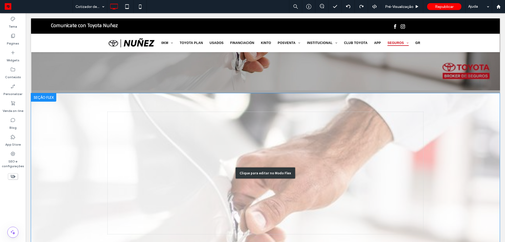
scroll to position [132, 0]
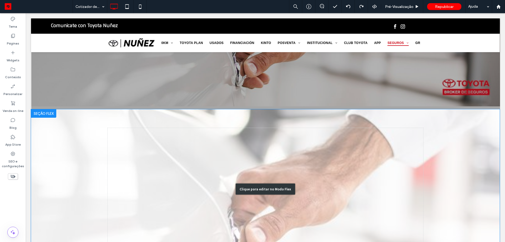
click at [45, 113] on div at bounding box center [43, 113] width 25 height 8
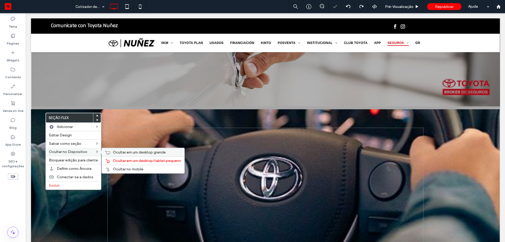
click at [119, 150] on span "Ocultar em um desktop grande" at bounding box center [139, 152] width 53 height 4
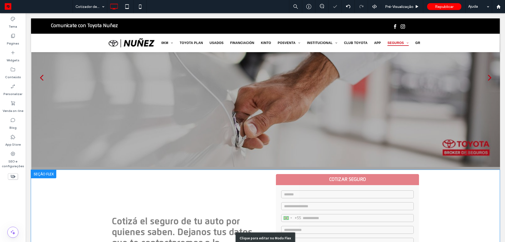
scroll to position [0, 0]
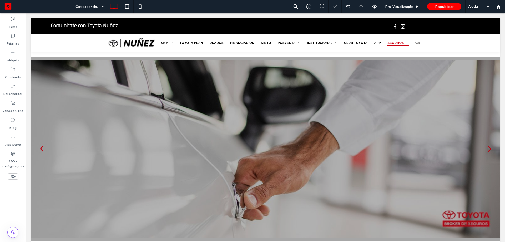
click at [13, 175] on use at bounding box center [13, 176] width 5 height 3
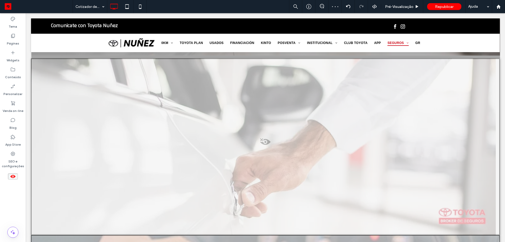
scroll to position [184, 0]
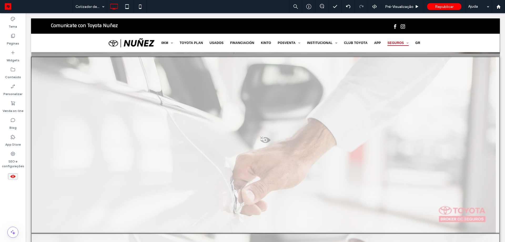
click at [12, 177] on use at bounding box center [12, 176] width 5 height 3
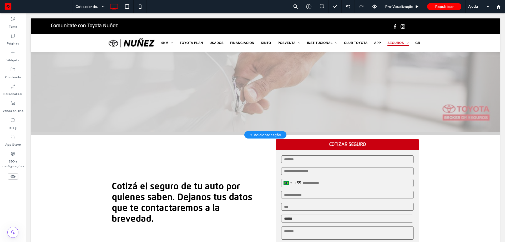
scroll to position [0, 0]
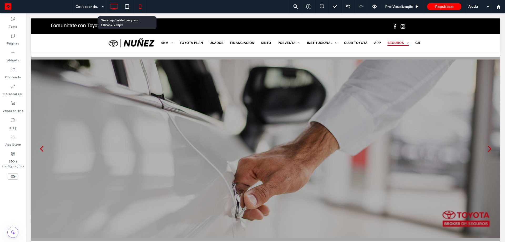
click at [138, 8] on icon at bounding box center [140, 6] width 11 height 11
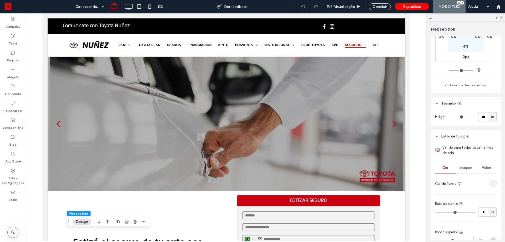
scroll to position [132, 0]
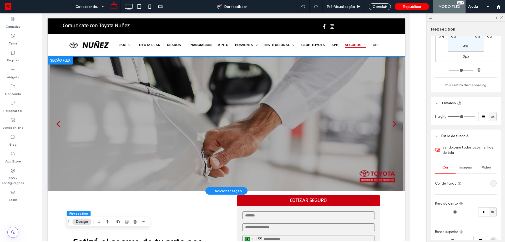
click at [233, 119] on div at bounding box center [226, 126] width 357 height 109
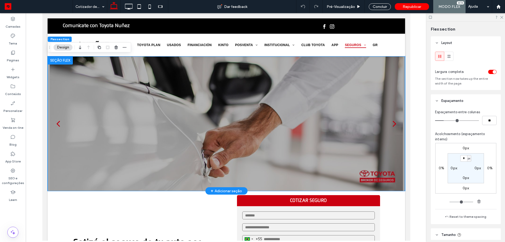
click at [244, 120] on div at bounding box center [226, 126] width 357 height 109
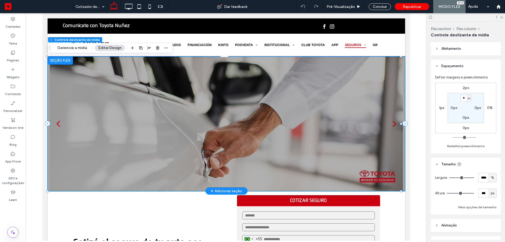
click at [263, 125] on div at bounding box center [226, 126] width 357 height 109
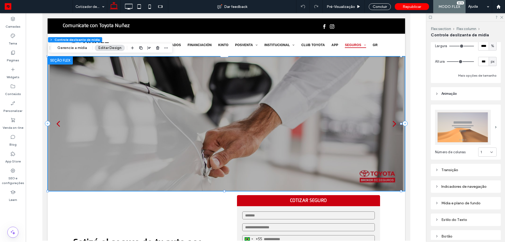
click at [470, 197] on div "Mídia e plano de fundo" at bounding box center [466, 203] width 70 height 12
click at [471, 202] on div "Mídia e plano de fundo" at bounding box center [466, 203] width 62 height 4
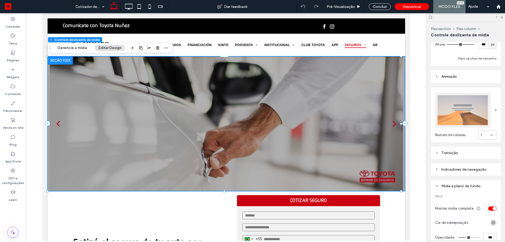
scroll to position [184, 0]
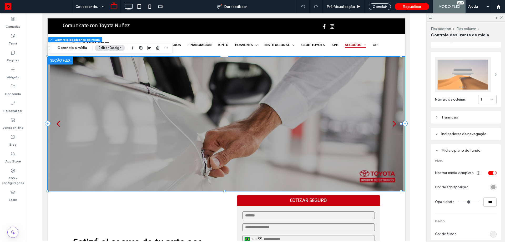
click at [450, 172] on span "Mostrar mídia completa" at bounding box center [454, 172] width 39 height 5
copy div "Mostrar mídia completa"
click at [450, 171] on span "Mostrar mídia completa" at bounding box center [454, 172] width 39 height 5
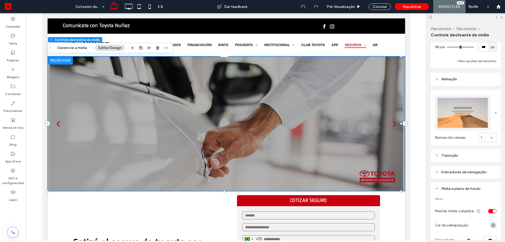
scroll to position [79, 0]
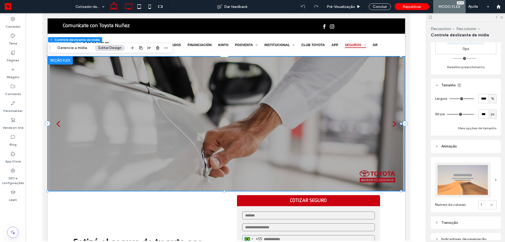
click at [129, 6] on icon at bounding box center [128, 6] width 11 height 11
type input "***"
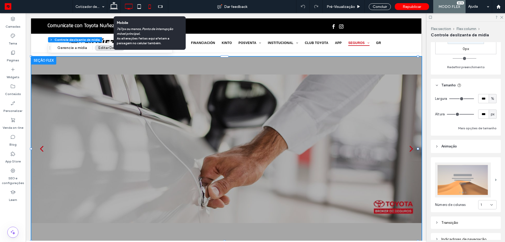
click at [150, 8] on icon at bounding box center [149, 6] width 11 height 11
type input "***"
type input "****"
type input "***"
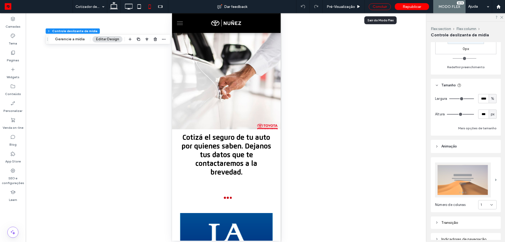
scroll to position [0, 0]
click at [377, 9] on div "Concluir" at bounding box center [380, 6] width 22 height 7
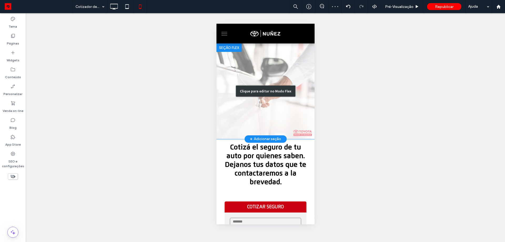
click at [276, 81] on div "Clique para editar no Modo Flex" at bounding box center [265, 91] width 98 height 96
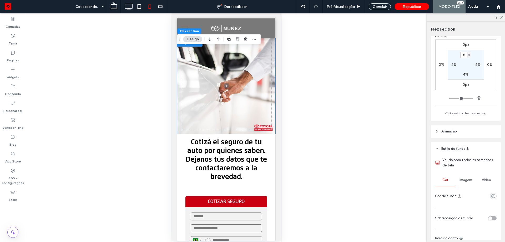
scroll to position [166, 0]
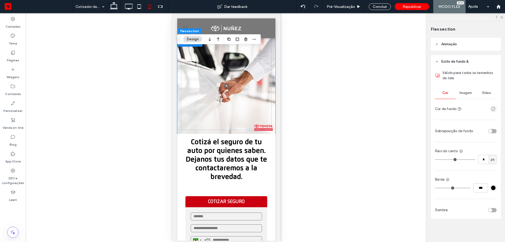
click at [467, 96] on div "Imagem" at bounding box center [466, 93] width 21 height 12
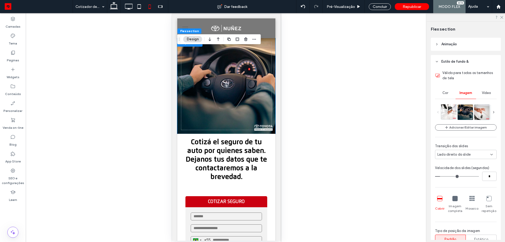
click at [448, 114] on img at bounding box center [448, 111] width 15 height 15
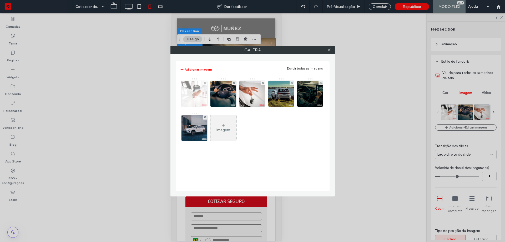
click at [192, 94] on img at bounding box center [195, 94] width 26 height 26
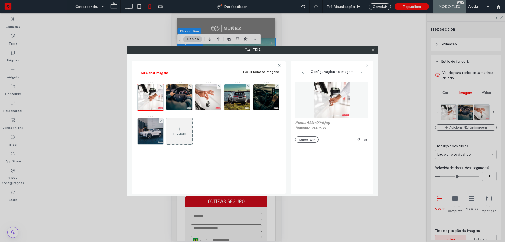
click at [372, 47] on span at bounding box center [373, 50] width 4 height 8
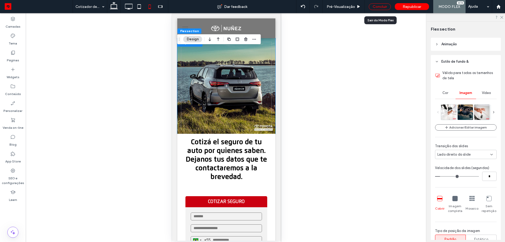
click at [376, 6] on div "Concluir" at bounding box center [380, 6] width 22 height 7
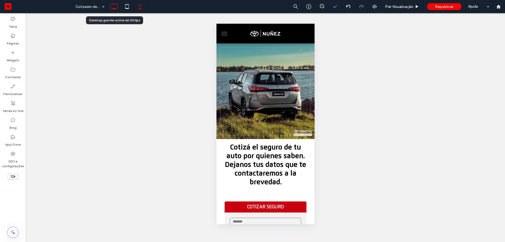
click at [111, 9] on icon at bounding box center [114, 6] width 11 height 11
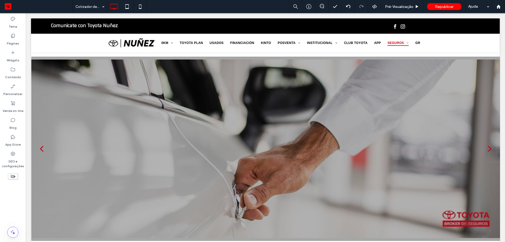
scroll to position [0, 0]
